Goal: Task Accomplishment & Management: Manage account settings

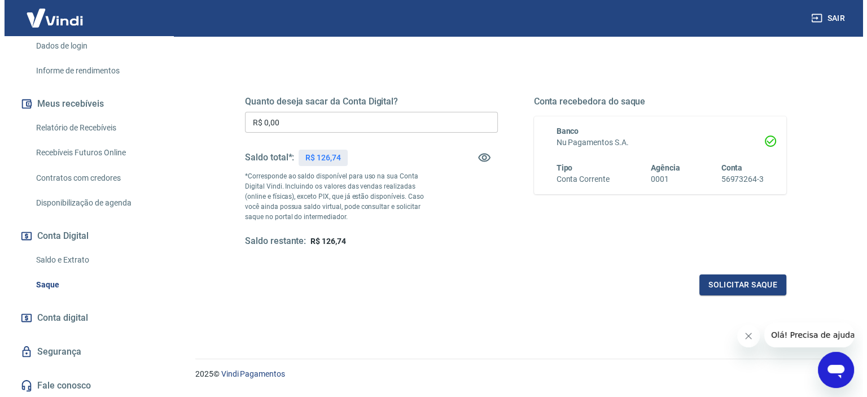
scroll to position [104, 0]
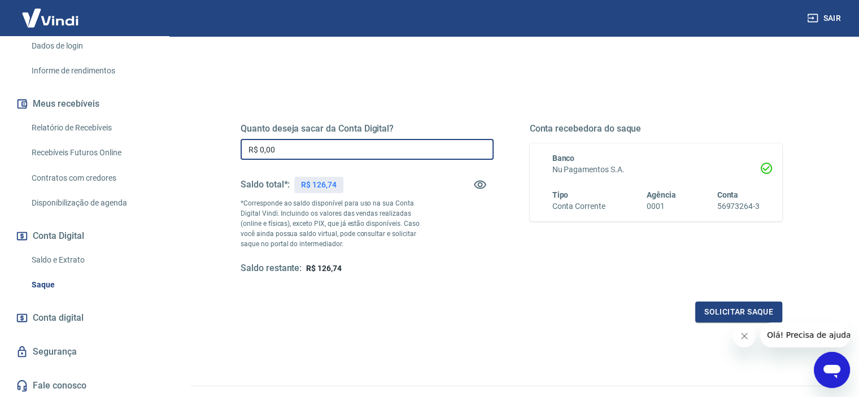
click at [315, 146] on input "R$ 0,00" at bounding box center [367, 149] width 253 height 21
type input "R$ 126,74"
click at [730, 307] on button "Solicitar saque" at bounding box center [738, 312] width 87 height 21
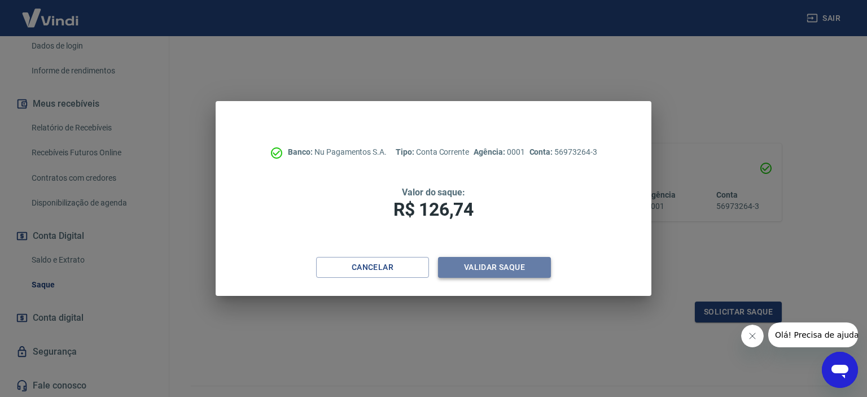
click at [490, 269] on button "Validar saque" at bounding box center [494, 267] width 113 height 21
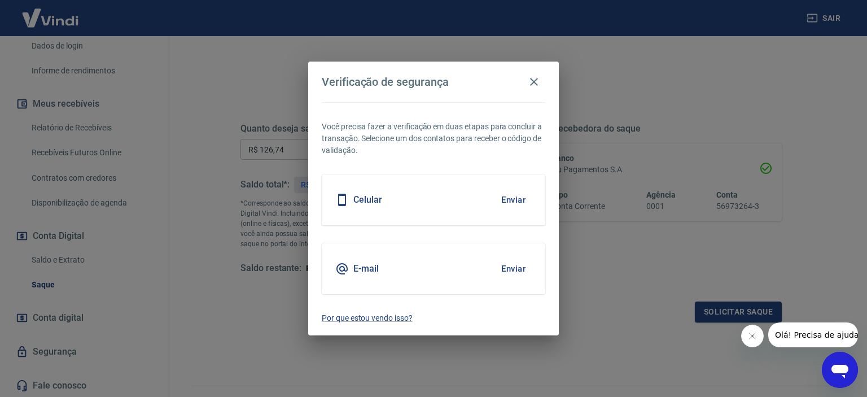
click at [510, 200] on button "Enviar" at bounding box center [513, 200] width 37 height 24
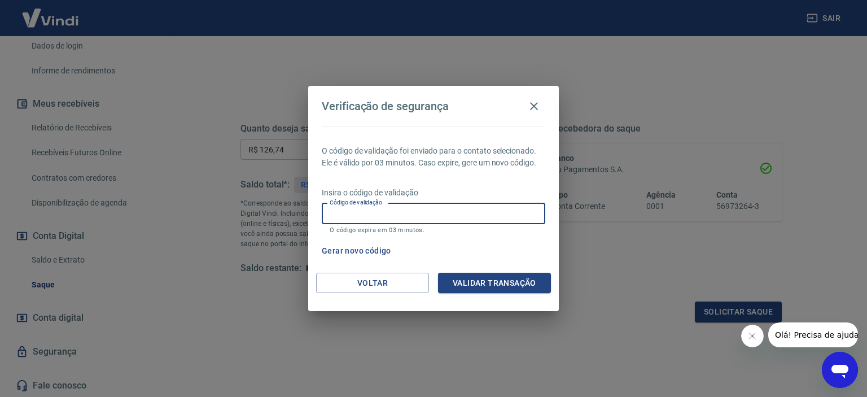
click at [422, 205] on input "Código de validação" at bounding box center [434, 213] width 224 height 21
type input "878414"
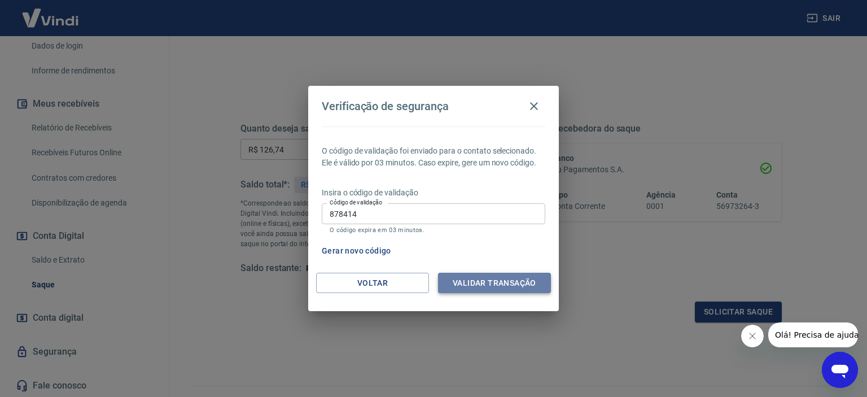
click at [475, 283] on button "Validar transação" at bounding box center [494, 283] width 113 height 21
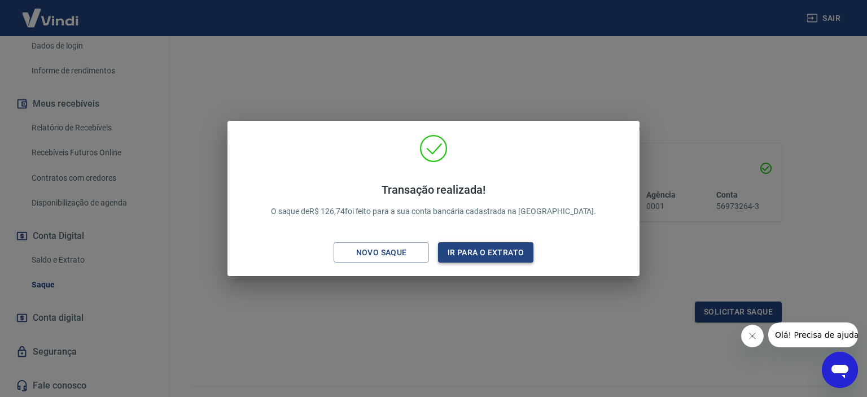
click at [508, 246] on button "Ir para o extrato" at bounding box center [485, 252] width 95 height 21
